Goal: Transaction & Acquisition: Download file/media

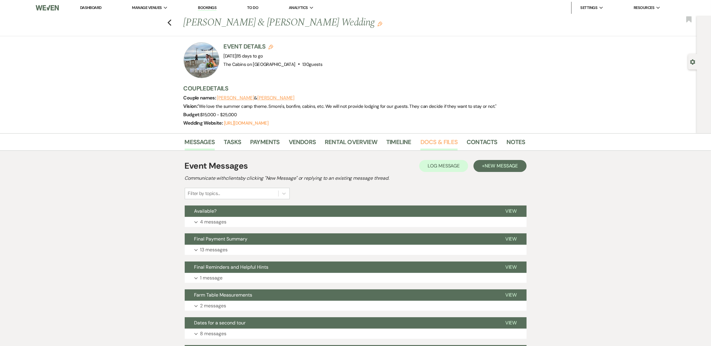
click at [432, 151] on link "Docs & Files" at bounding box center [438, 143] width 37 height 13
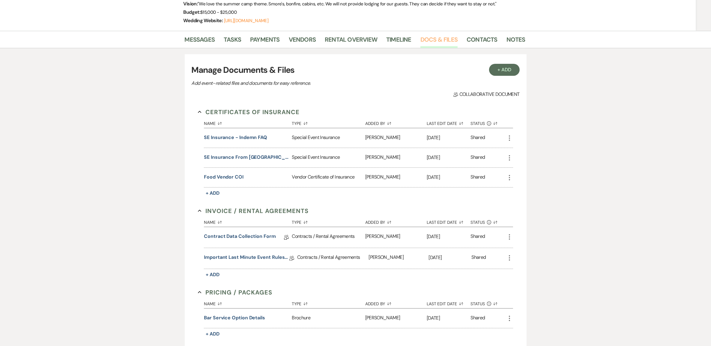
scroll to position [112, 0]
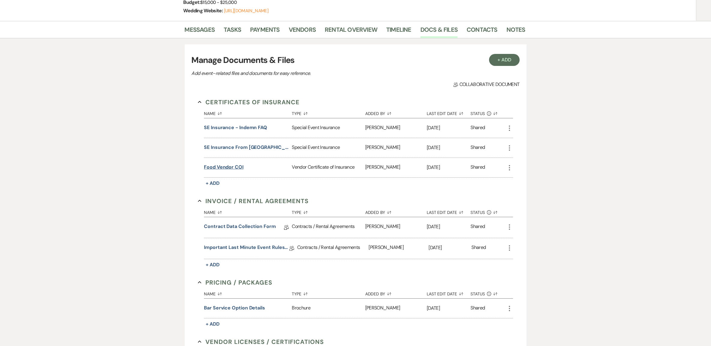
click at [237, 171] on button "Food Vendor COI" at bounding box center [224, 167] width 40 height 7
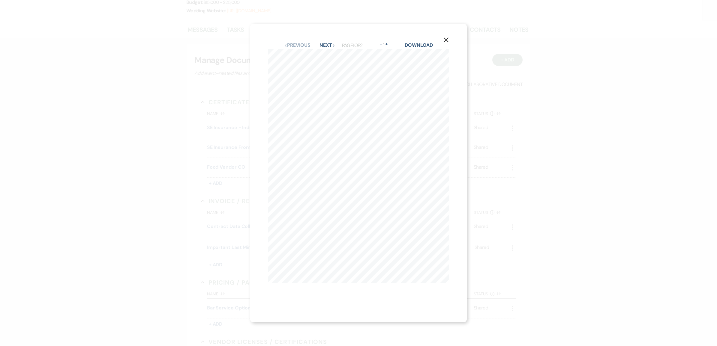
click at [424, 42] on link "Download" at bounding box center [419, 45] width 28 height 6
click at [449, 38] on icon "X" at bounding box center [445, 39] width 5 height 5
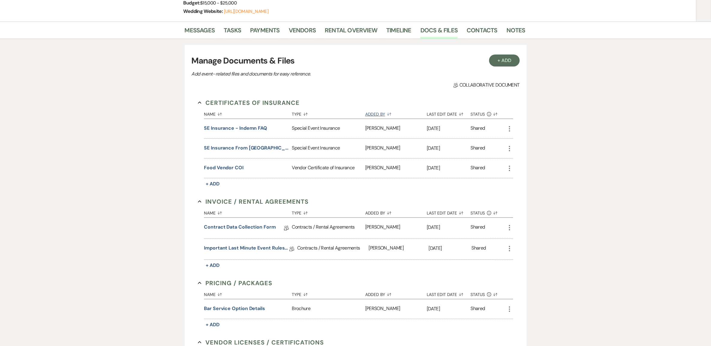
scroll to position [0, 0]
